Goal: Information Seeking & Learning: Learn about a topic

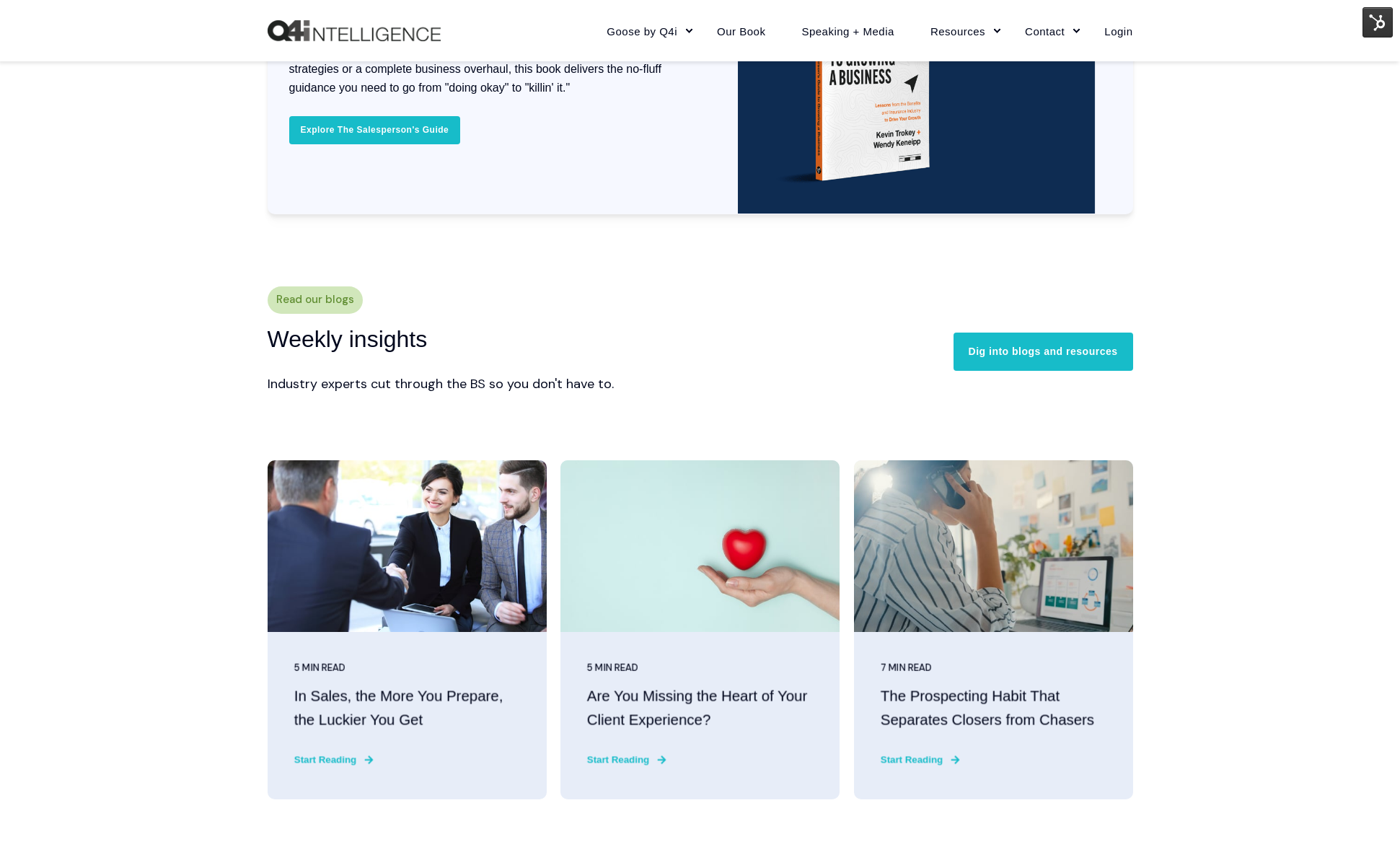
scroll to position [3529, 0]
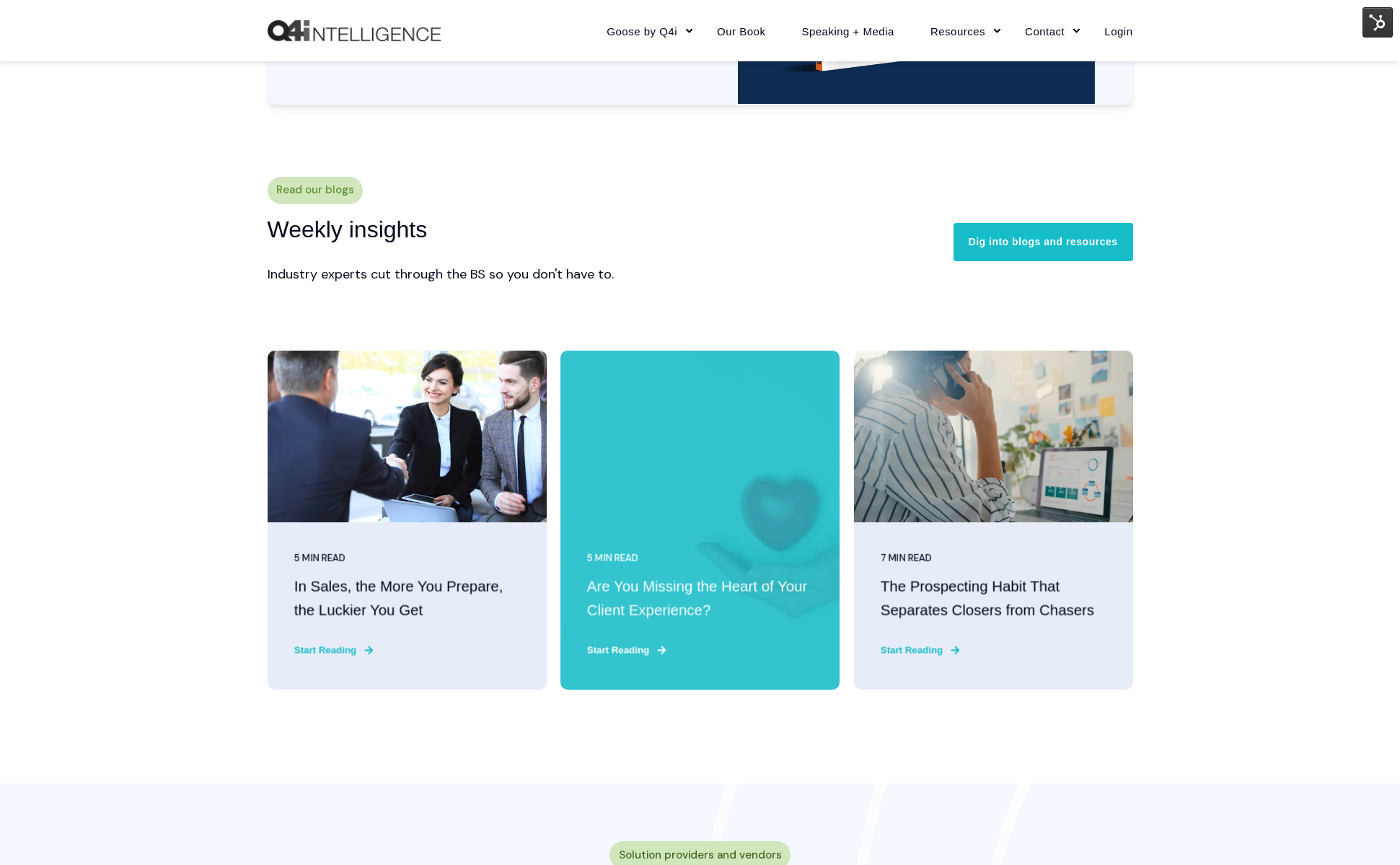
click at [666, 607] on "Are You Missing the Heart of Your Client Experience?" at bounding box center [700, 598] width 226 height 47
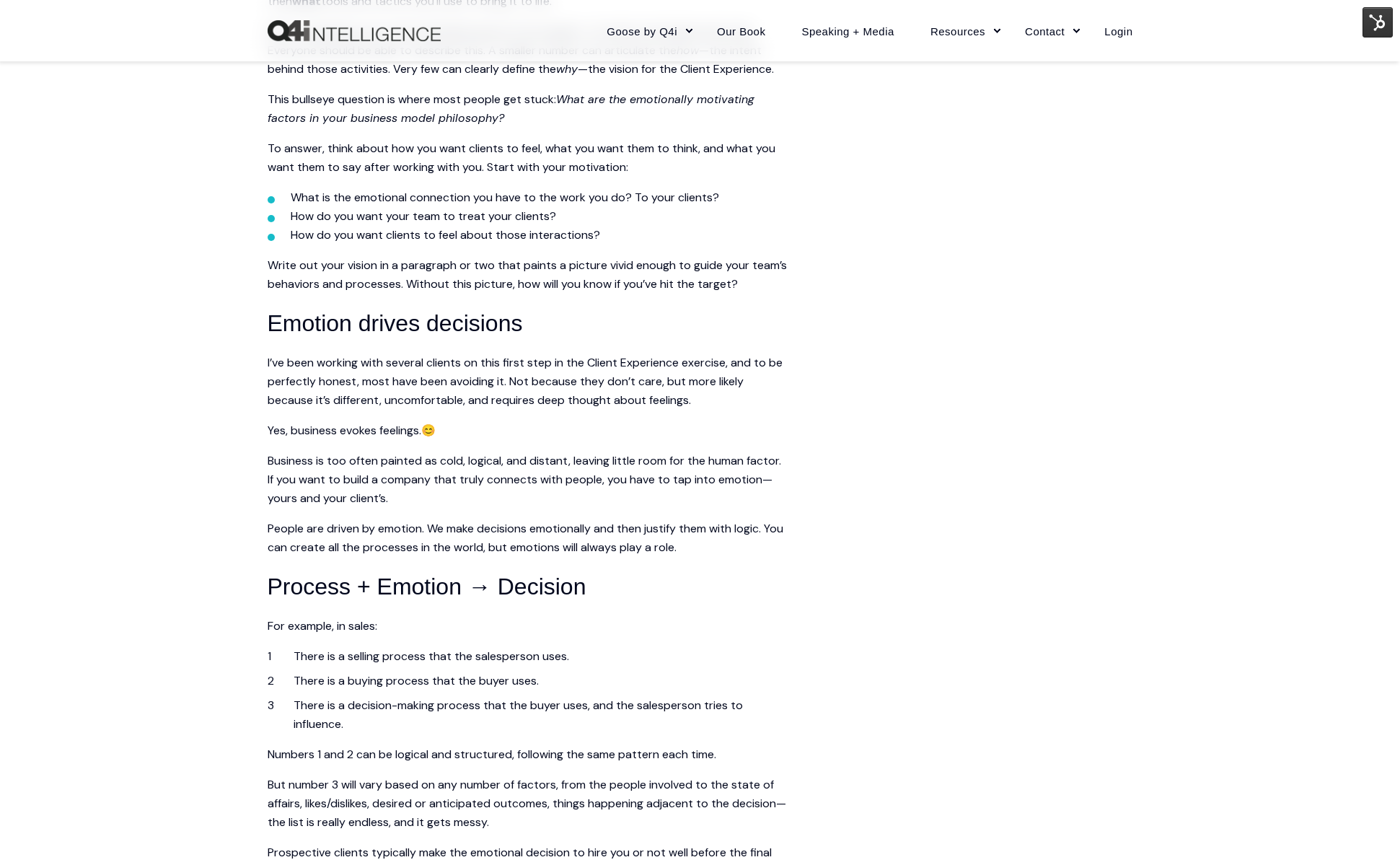
scroll to position [1138, 0]
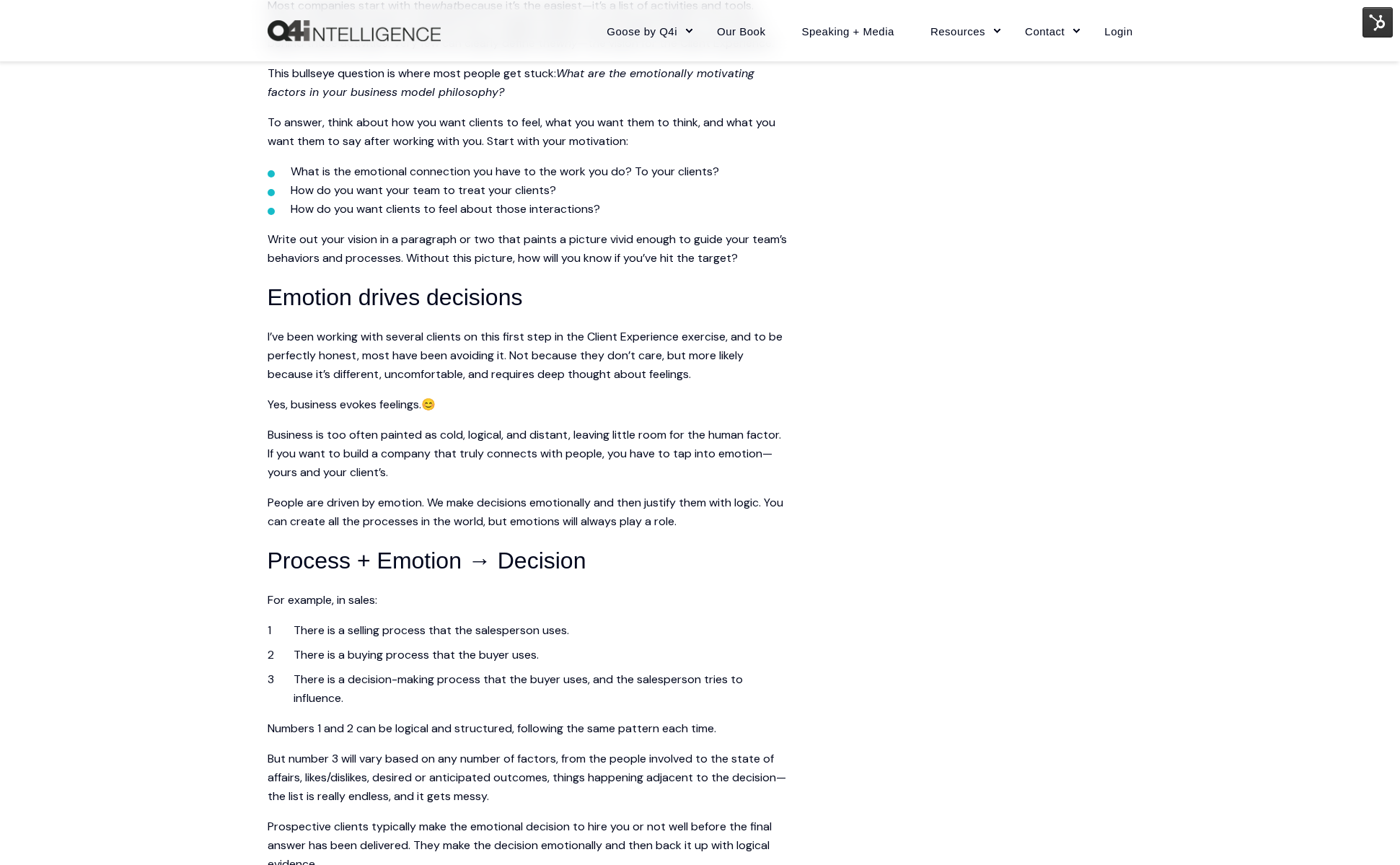
click at [316, 406] on span "Yes, business evokes feelings." at bounding box center [344, 404] width 154 height 15
drag, startPoint x: 316, startPoint y: 406, endPoint x: 391, endPoint y: 403, distance: 75.1
click at [391, 403] on span "Yes, business evokes feelings." at bounding box center [344, 404] width 154 height 15
copy span "business evokes feelings"
